Goal: Transaction & Acquisition: Book appointment/travel/reservation

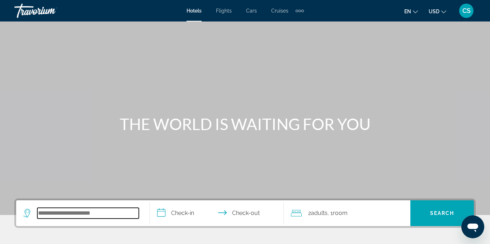
click at [62, 216] on input "Search hotel destination" at bounding box center [87, 213] width 101 height 11
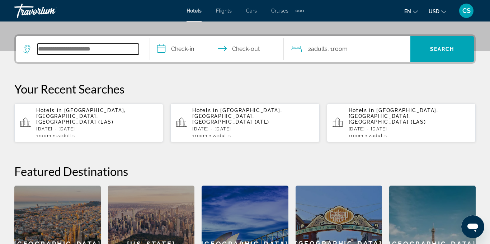
scroll to position [175, 0]
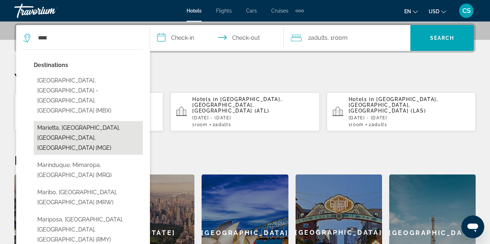
click at [104, 121] on button "Marietta, [GEOGRAPHIC_DATA], [GEOGRAPHIC_DATA], [GEOGRAPHIC_DATA] (MGE)" at bounding box center [88, 138] width 109 height 34
type input "**********"
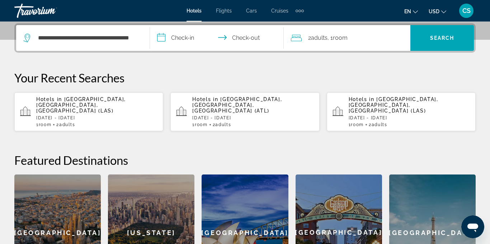
click at [182, 41] on input "**********" at bounding box center [218, 39] width 137 height 28
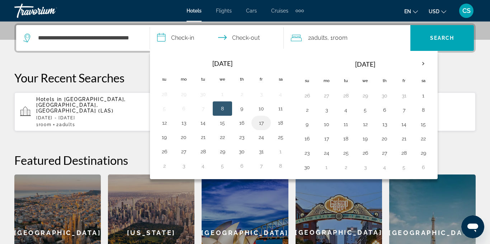
click at [262, 123] on button "17" at bounding box center [260, 123] width 11 height 10
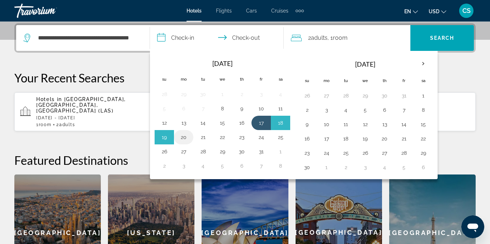
click at [183, 138] on button "20" at bounding box center [183, 137] width 11 height 10
type input "**********"
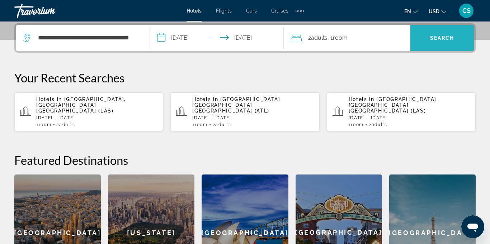
click at [438, 38] on span "Search" at bounding box center [442, 38] width 24 height 6
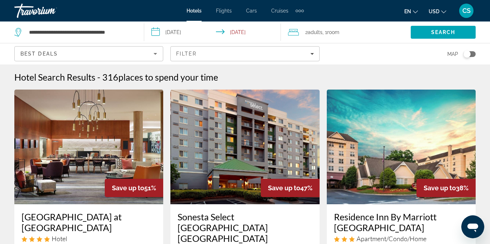
click at [155, 54] on icon "Sort by" at bounding box center [155, 54] width 4 height 2
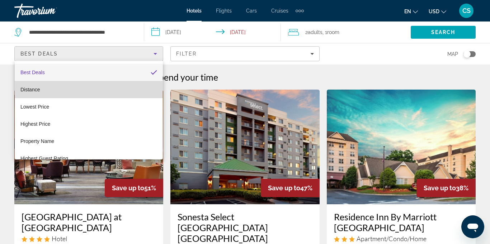
click at [50, 94] on mat-option "Distance" at bounding box center [89, 89] width 148 height 17
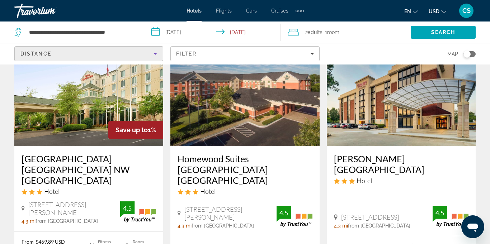
scroll to position [900, 0]
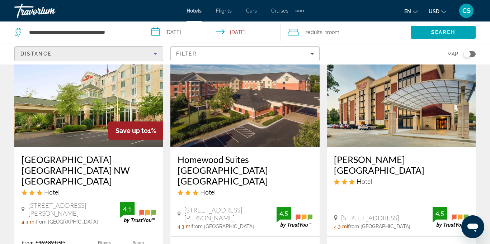
click at [416, 157] on h3 "[PERSON_NAME][GEOGRAPHIC_DATA]" at bounding box center [401, 165] width 134 height 22
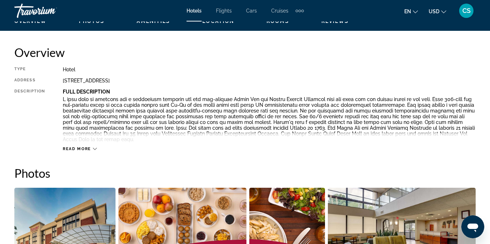
scroll to position [376, 0]
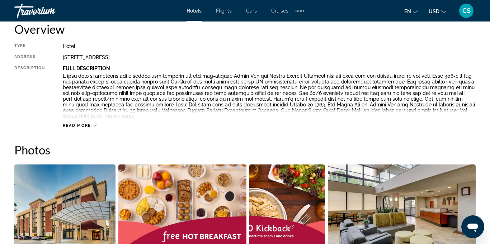
click at [94, 125] on icon "Main content" at bounding box center [95, 126] width 4 height 4
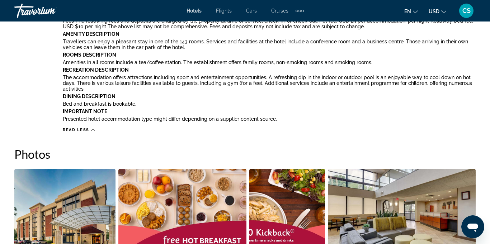
scroll to position [0, 0]
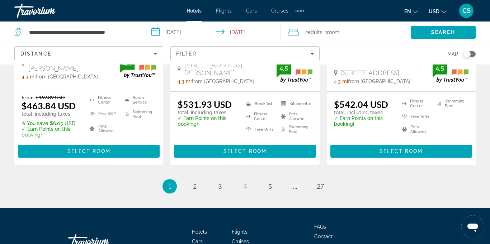
scroll to position [1049, 0]
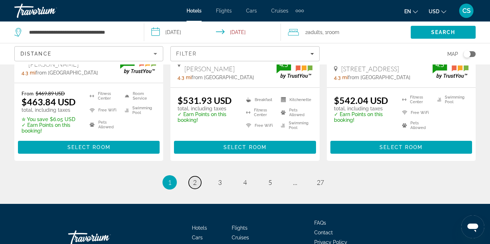
click at [194, 179] on span "2" at bounding box center [195, 183] width 4 height 8
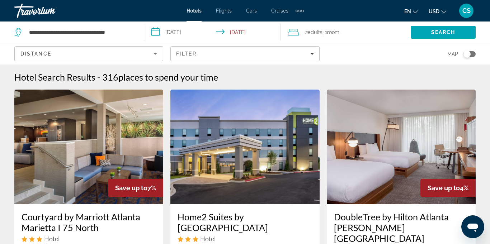
click at [97, 157] on img "Main content" at bounding box center [88, 147] width 149 height 115
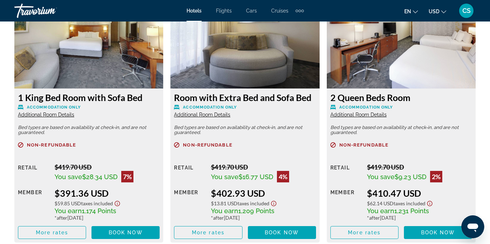
scroll to position [1141, 0]
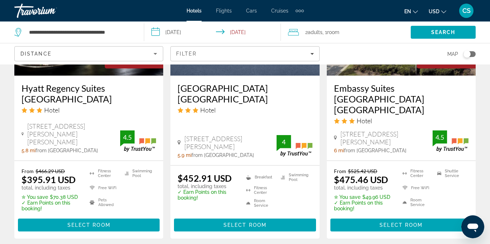
scroll to position [708, 0]
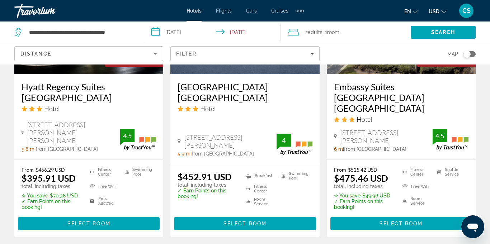
click at [375, 81] on h3 "Embassy Suites [GEOGRAPHIC_DATA] [GEOGRAPHIC_DATA]" at bounding box center [401, 97] width 134 height 32
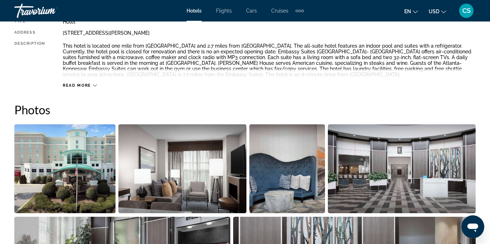
scroll to position [401, 0]
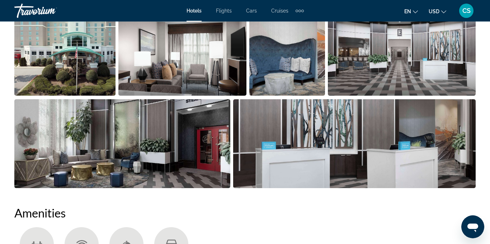
click at [436, 165] on img "Open full-screen image slider" at bounding box center [354, 143] width 243 height 89
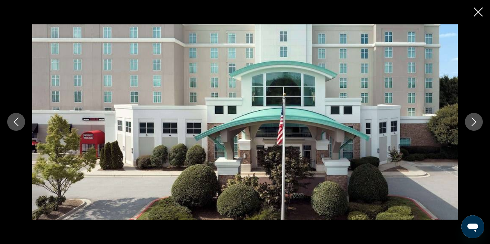
scroll to position [671, 0]
click at [477, 126] on icon "Next image" at bounding box center [473, 122] width 9 height 9
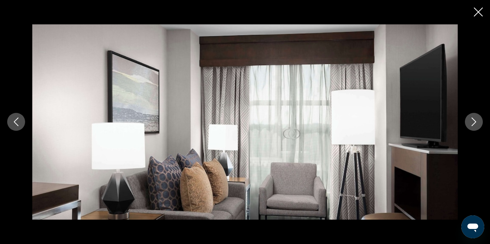
click at [467, 127] on button "Next image" at bounding box center [474, 122] width 18 height 18
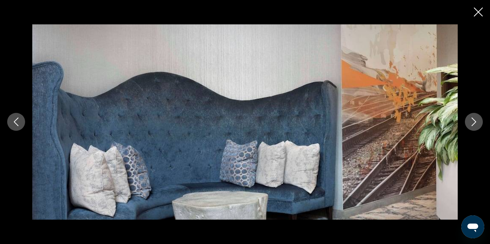
click at [470, 127] on button "Next image" at bounding box center [474, 122] width 18 height 18
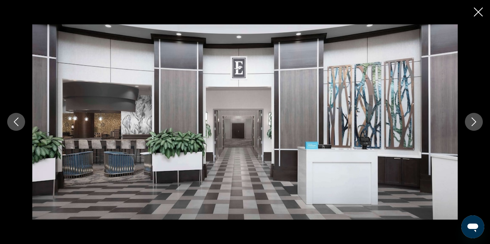
click at [471, 128] on button "Next image" at bounding box center [474, 122] width 18 height 18
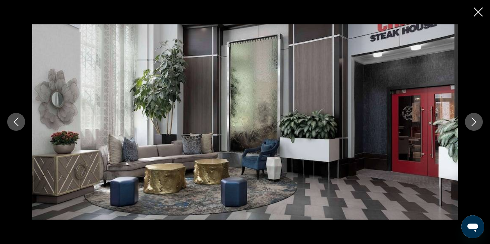
scroll to position [651, 0]
click at [475, 125] on icon "Next image" at bounding box center [473, 122] width 9 height 9
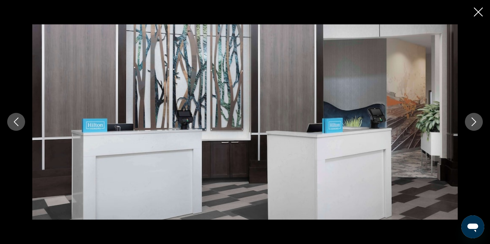
click at [17, 120] on icon "Previous image" at bounding box center [16, 122] width 9 height 9
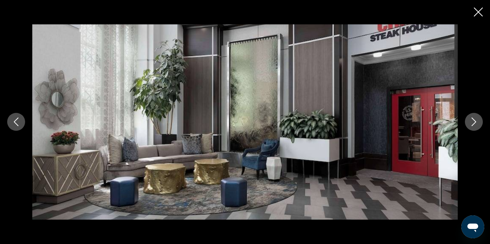
scroll to position [755, 0]
click at [477, 123] on icon "Next image" at bounding box center [473, 122] width 9 height 9
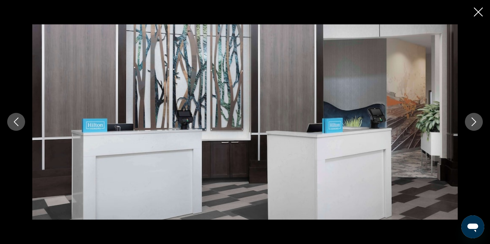
click at [478, 120] on button "Next image" at bounding box center [474, 122] width 18 height 18
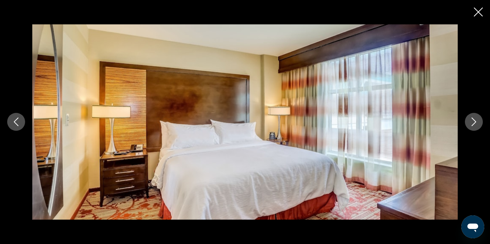
click at [479, 120] on button "Next image" at bounding box center [474, 122] width 18 height 18
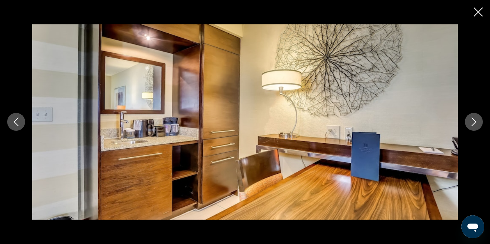
click at [475, 123] on icon "Next image" at bounding box center [473, 122] width 9 height 9
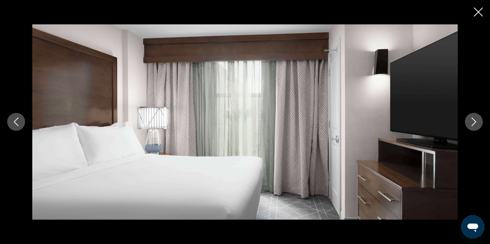
click at [475, 123] on icon "Next image" at bounding box center [473, 122] width 9 height 9
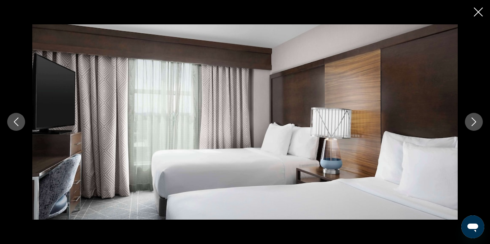
click at [473, 126] on icon "Next image" at bounding box center [473, 122] width 9 height 9
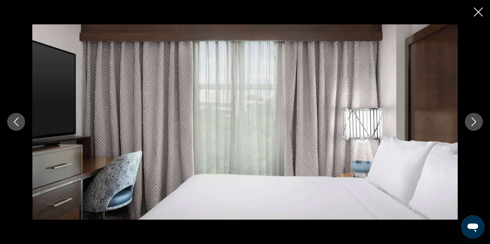
click at [468, 127] on button "Next image" at bounding box center [474, 122] width 18 height 18
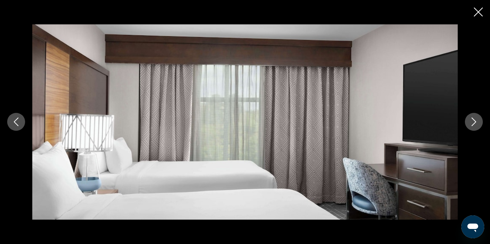
scroll to position [898, 0]
click at [477, 12] on icon "Close slideshow" at bounding box center [478, 12] width 9 height 9
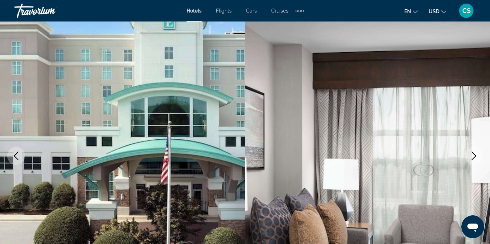
scroll to position [0, 0]
